Goal: Find contact information: Obtain details needed to contact an individual or organization

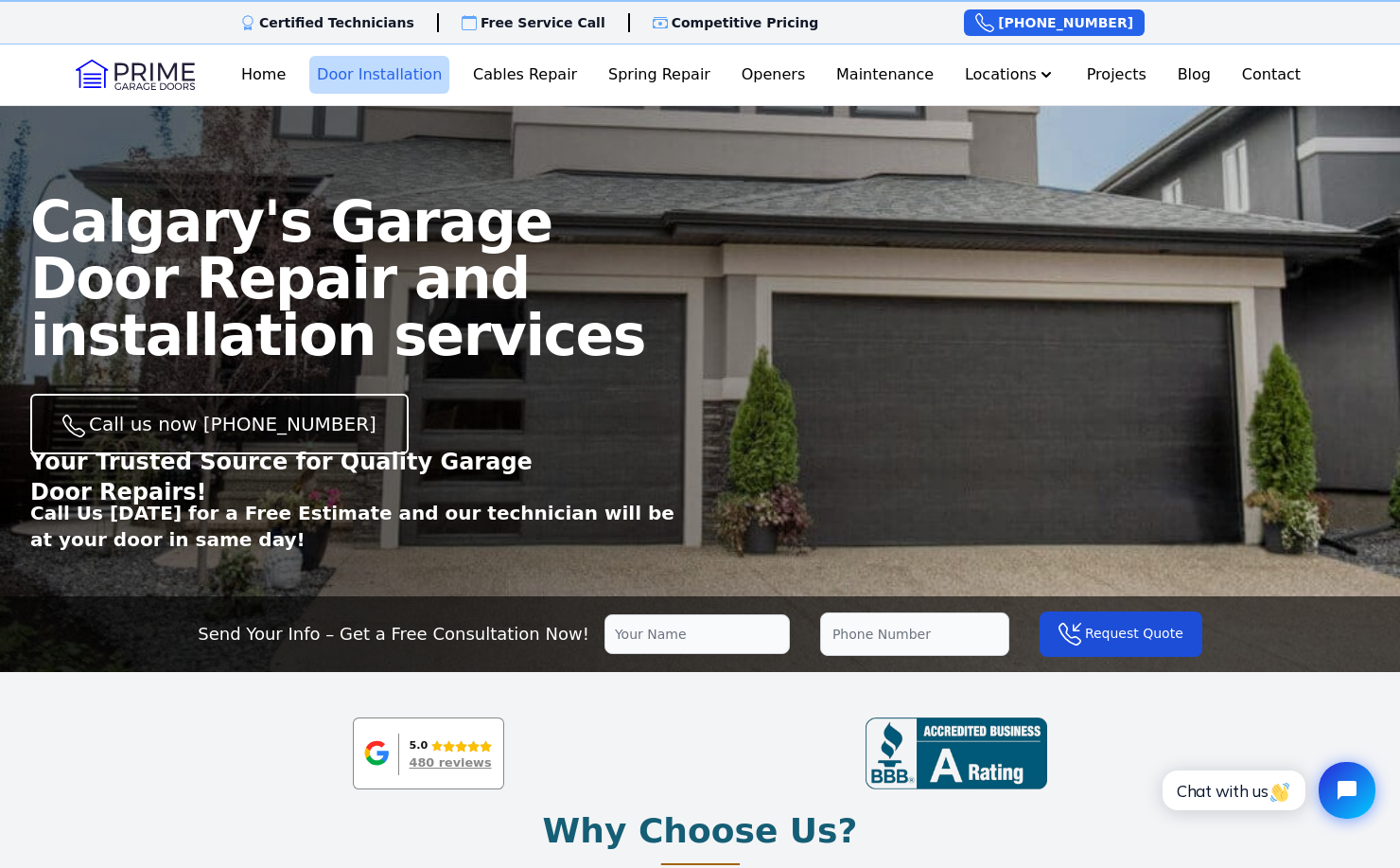
click at [396, 69] on link "Door Installation" at bounding box center [379, 75] width 140 height 37
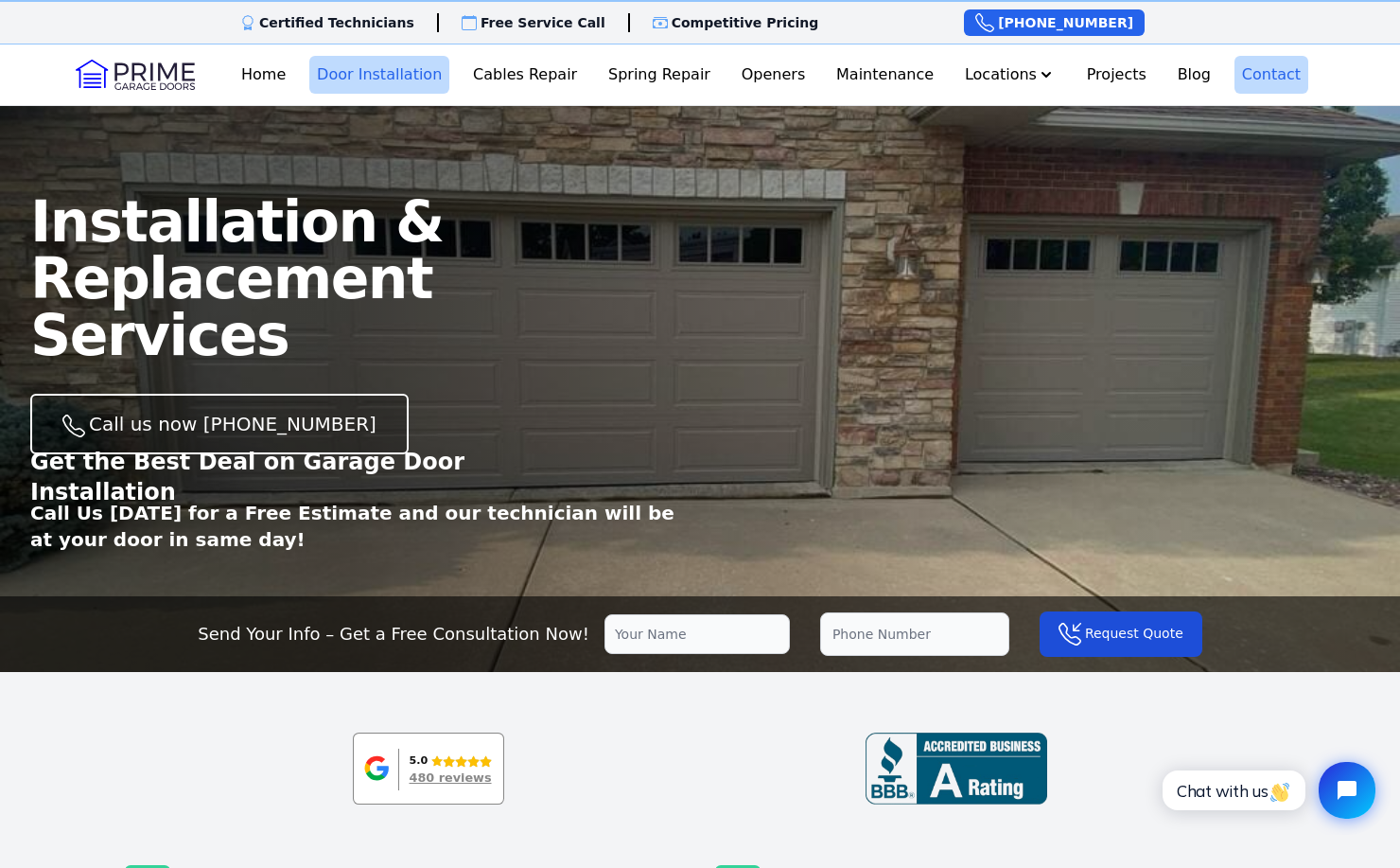
click at [1273, 79] on link "Contact" at bounding box center [1271, 75] width 74 height 37
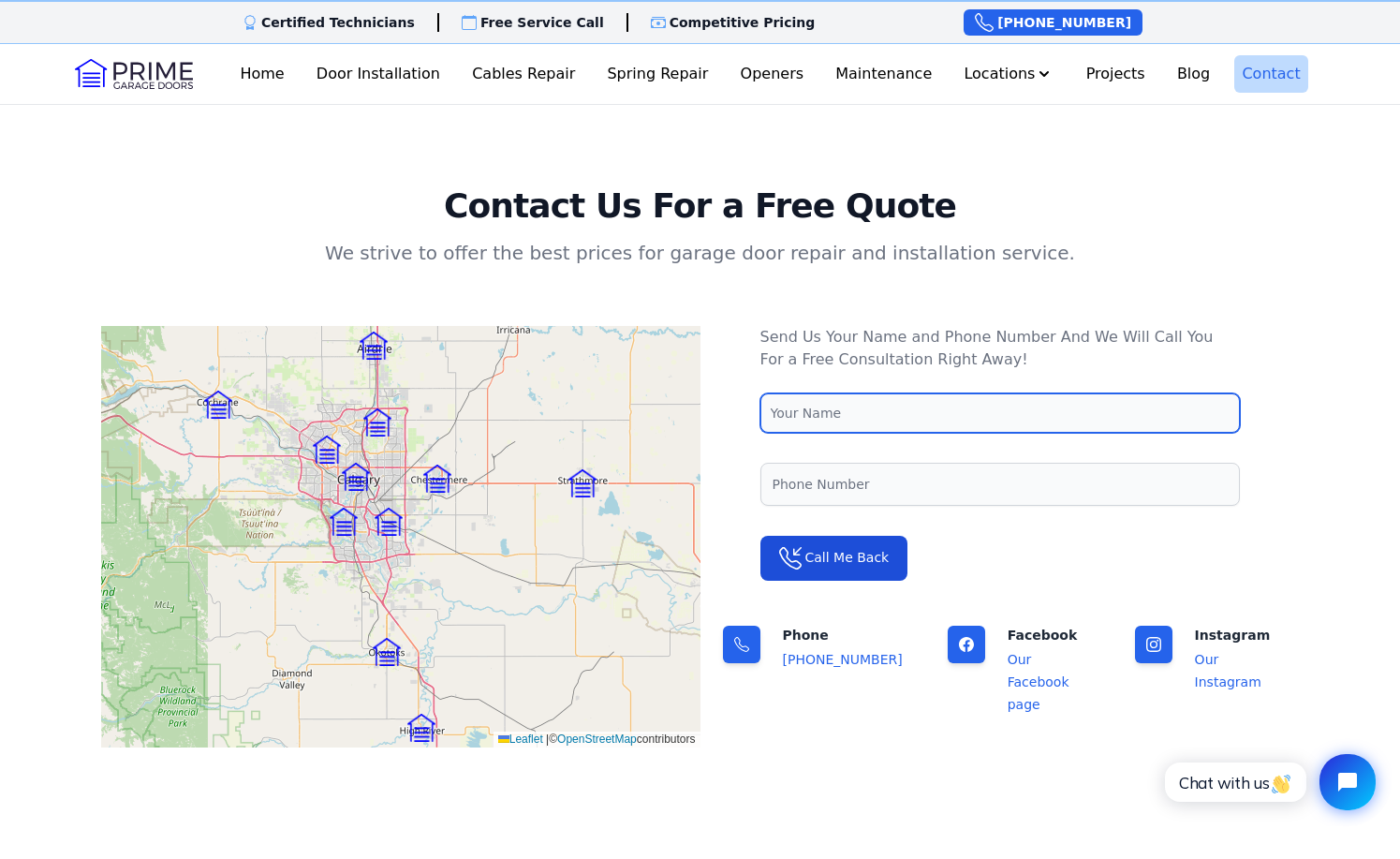
click at [816, 412] on input "text" at bounding box center [1000, 412] width 480 height 39
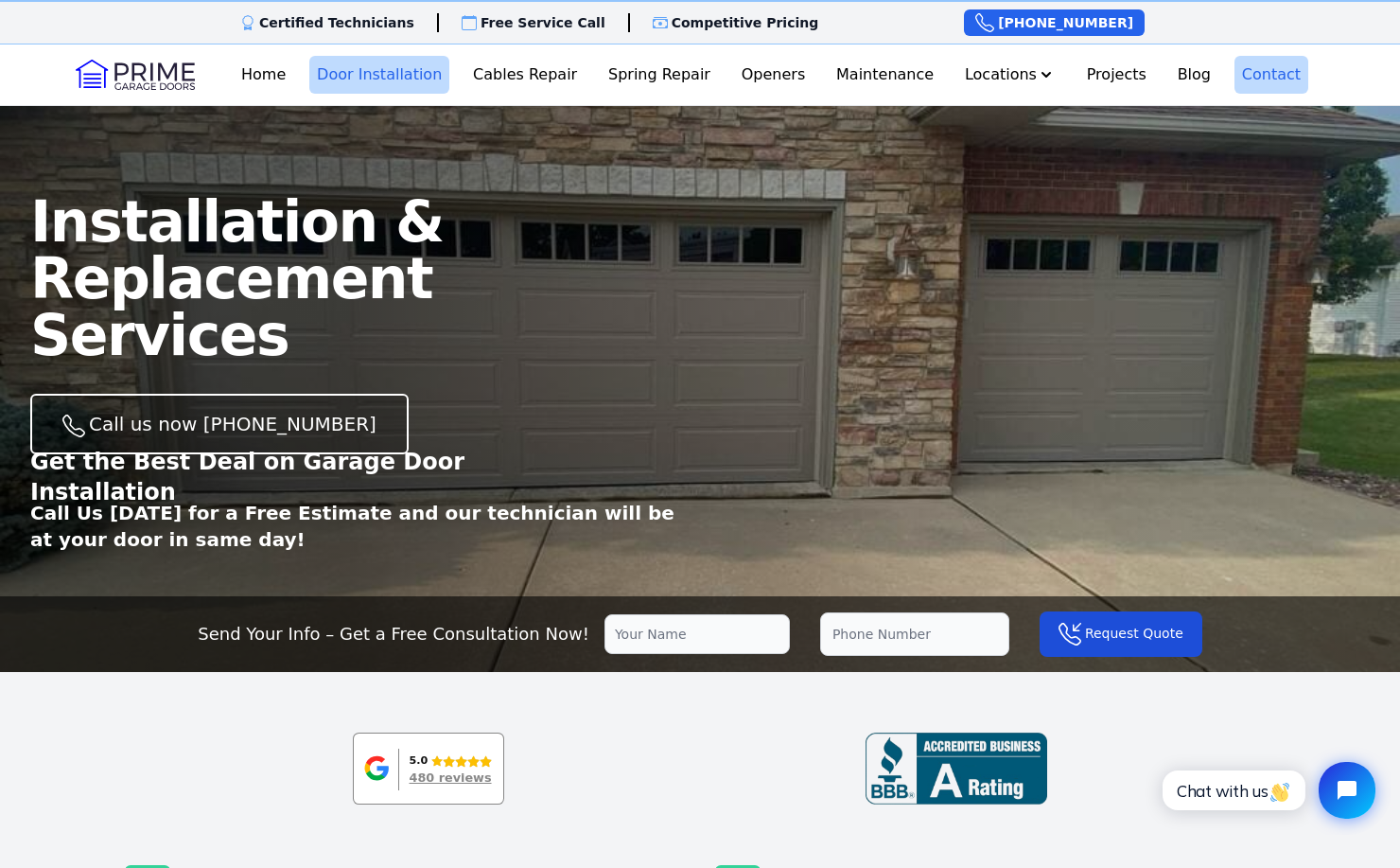
click at [1279, 74] on link "Contact" at bounding box center [1271, 75] width 74 height 37
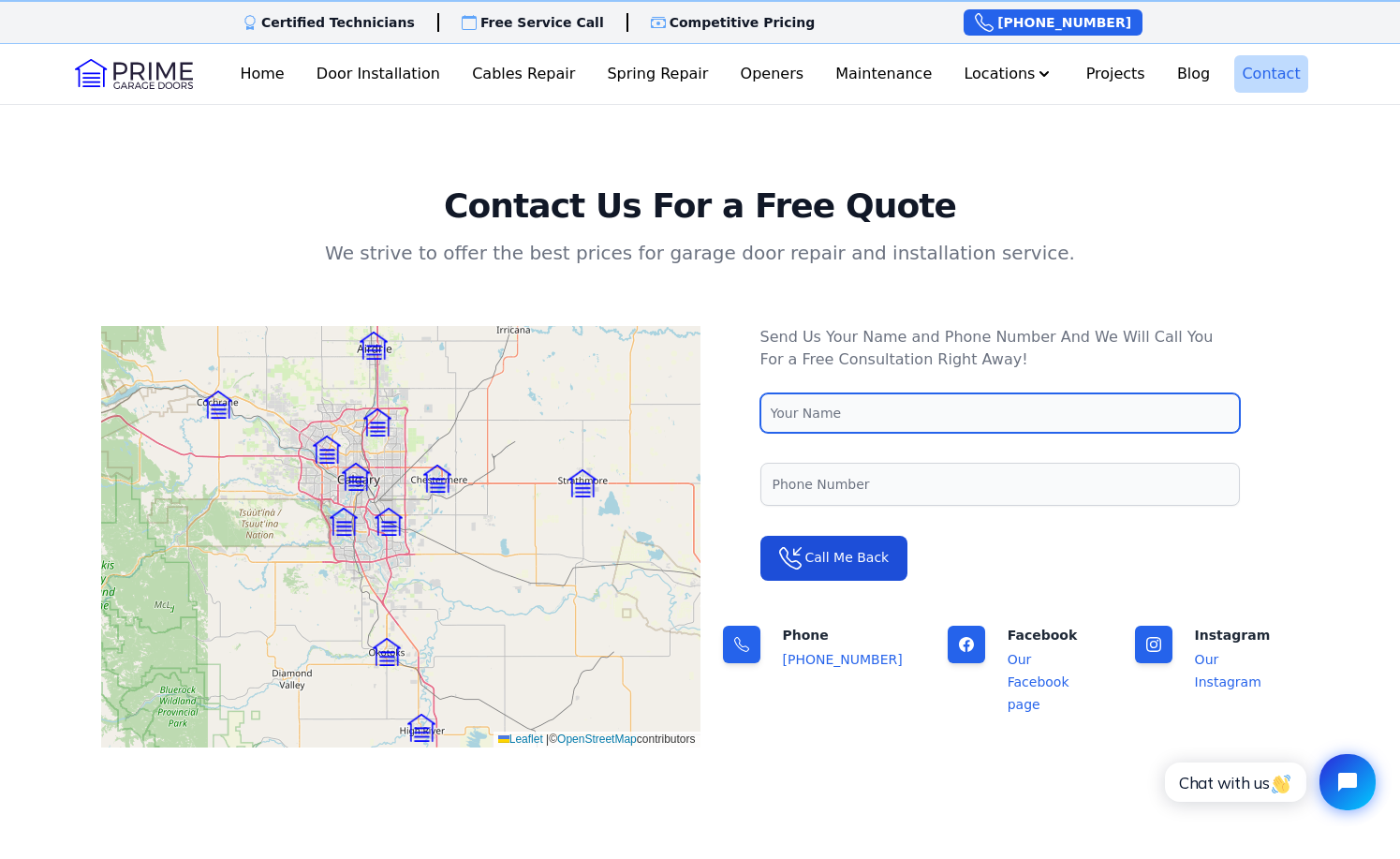
click at [862, 410] on input "text" at bounding box center [1000, 412] width 480 height 39
type input "[PERSON_NAME]"
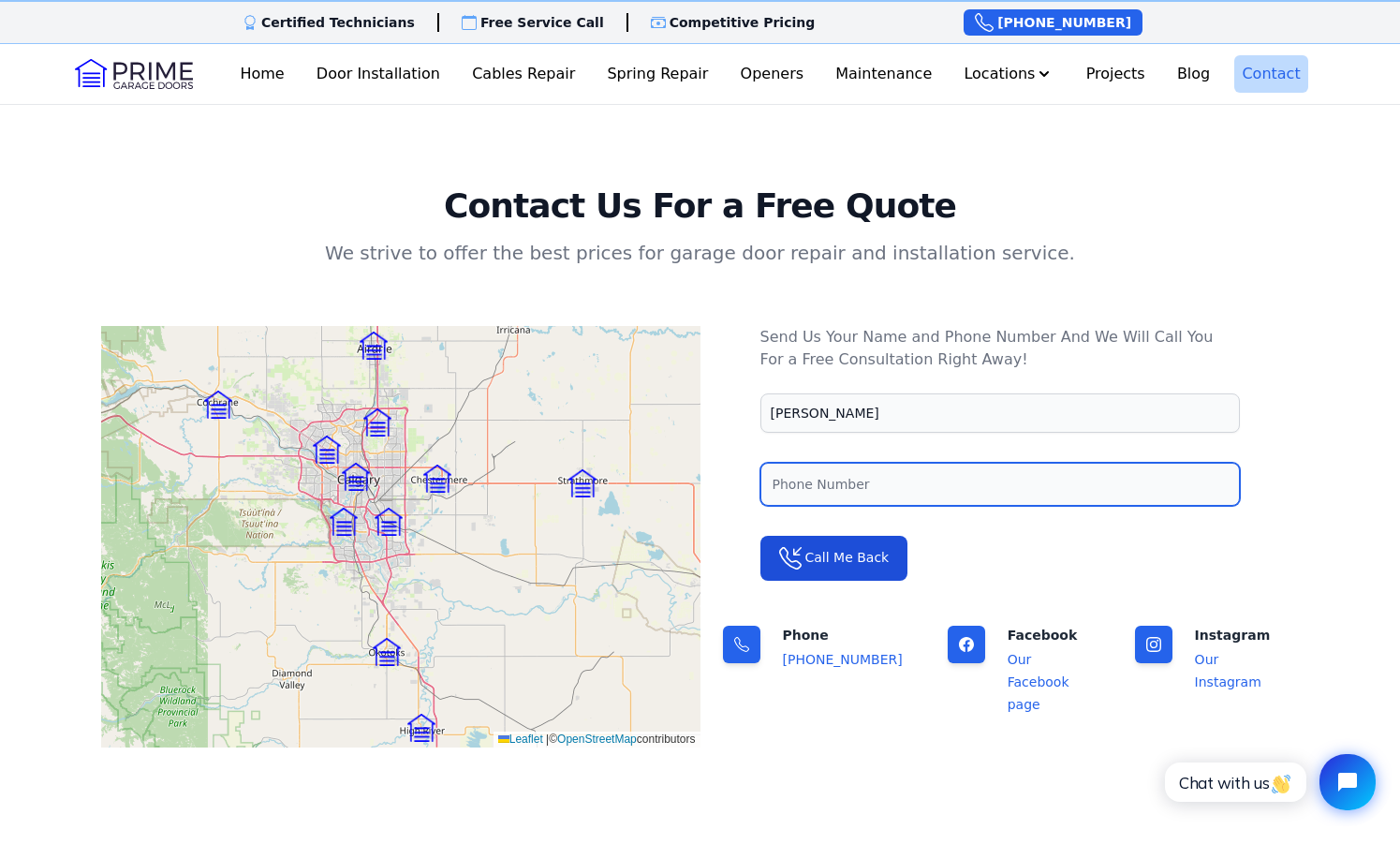
click at [812, 484] on input "tel" at bounding box center [1000, 484] width 480 height 43
type input "587-224-9660"
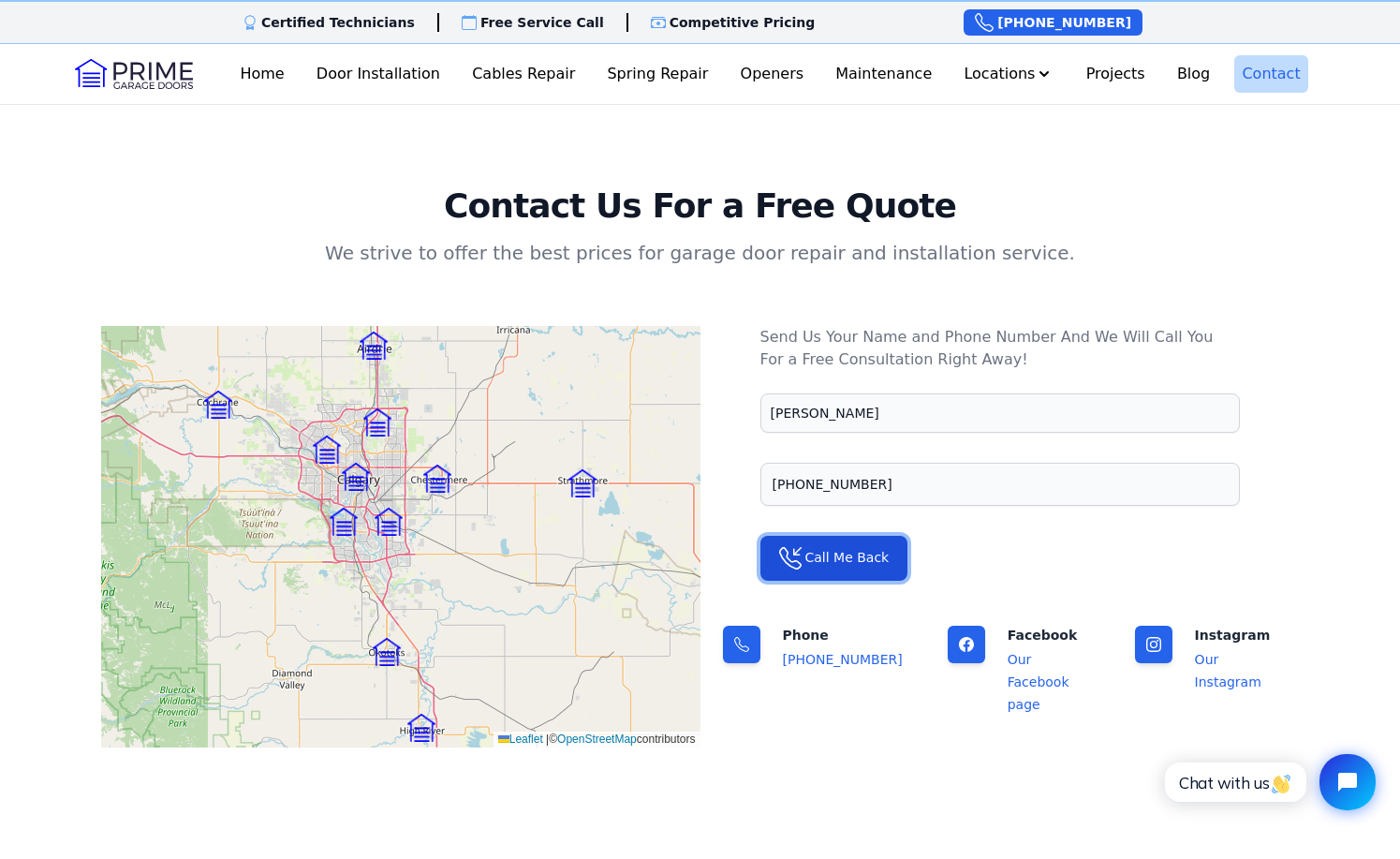
click at [828, 556] on button "Call Me Back" at bounding box center [835, 558] width 148 height 45
